Goal: Navigation & Orientation: Find specific page/section

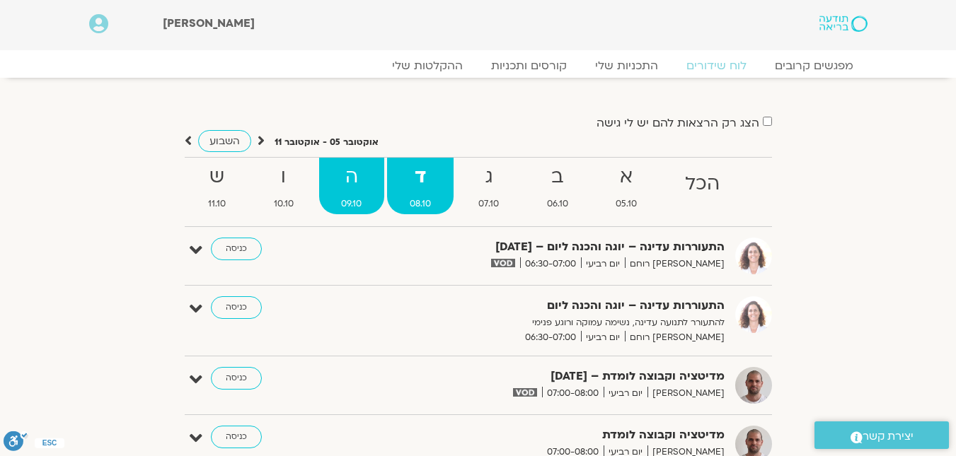
click at [347, 185] on strong "ה" at bounding box center [352, 177] width 66 height 32
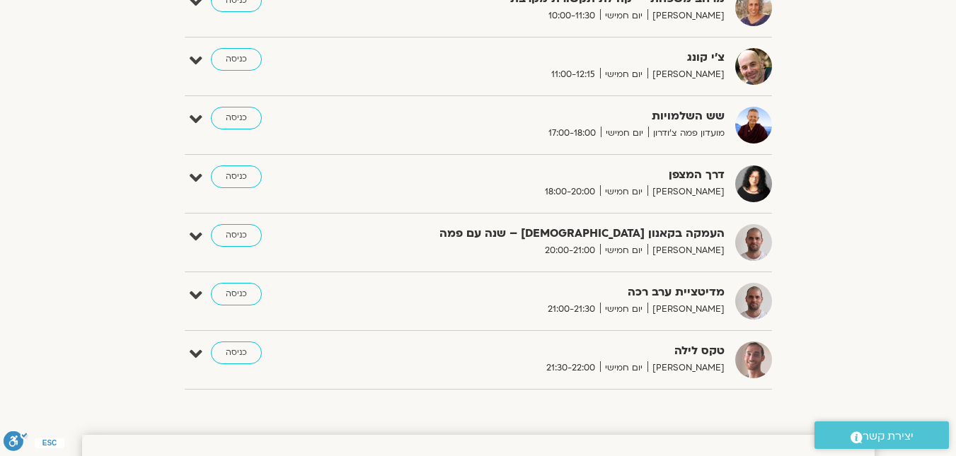
scroll to position [707, 0]
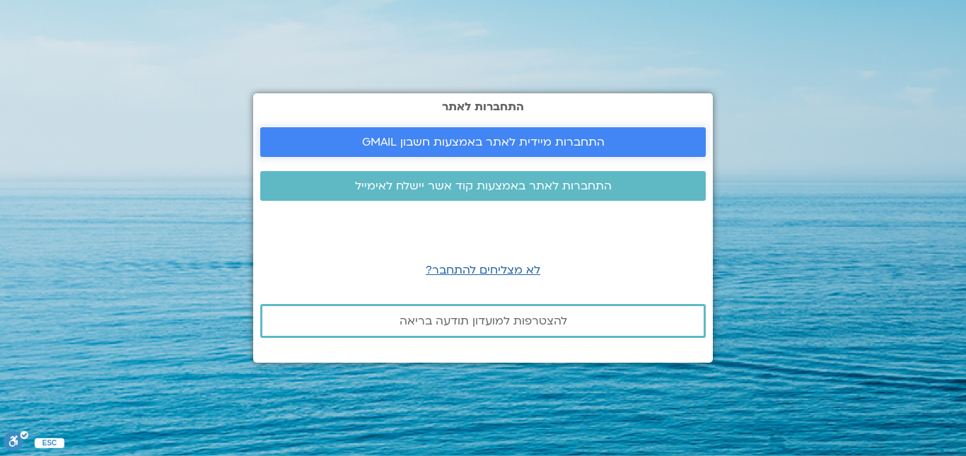
click at [473, 138] on span "התחברות מיידית לאתר באמצעות חשבון GMAIL" at bounding box center [483, 142] width 243 height 13
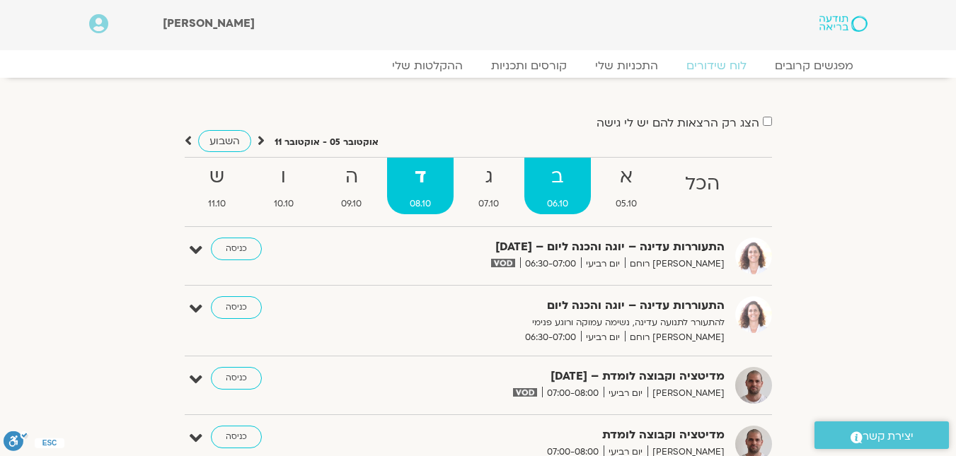
click at [564, 204] on span "06.10" at bounding box center [557, 204] width 66 height 15
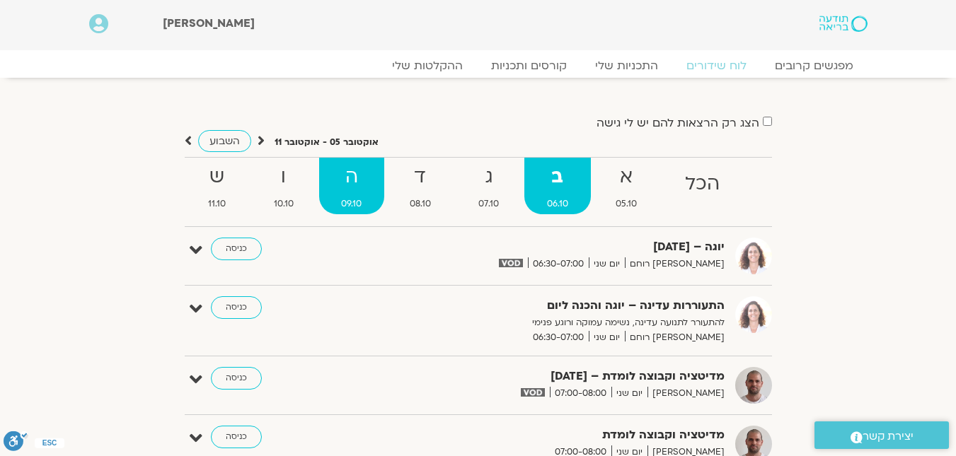
click at [381, 181] on strong "ה" at bounding box center [352, 177] width 66 height 32
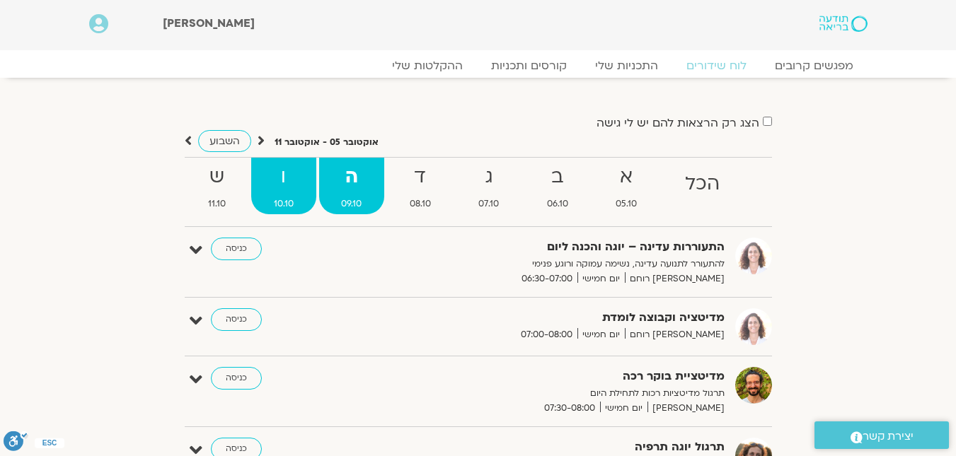
click at [302, 199] on span "10.10" at bounding box center [283, 204] width 65 height 15
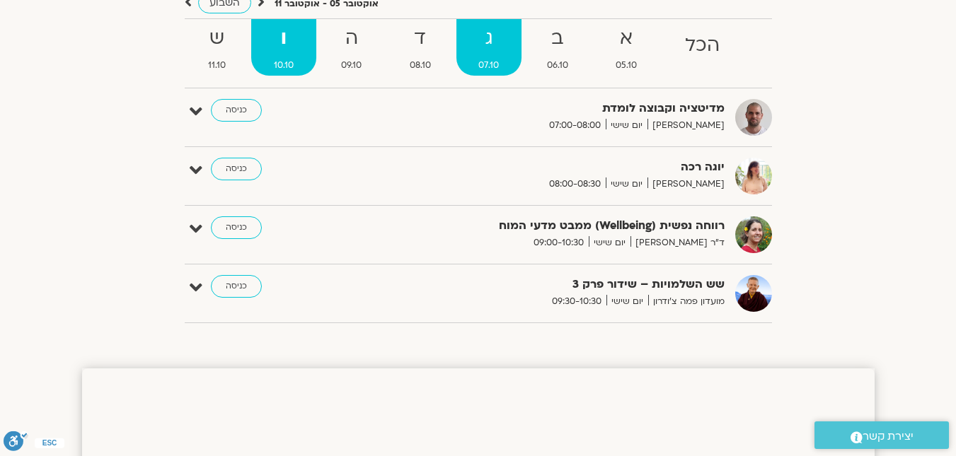
scroll to position [141, 0]
